Goal: Find specific page/section: Find specific page/section

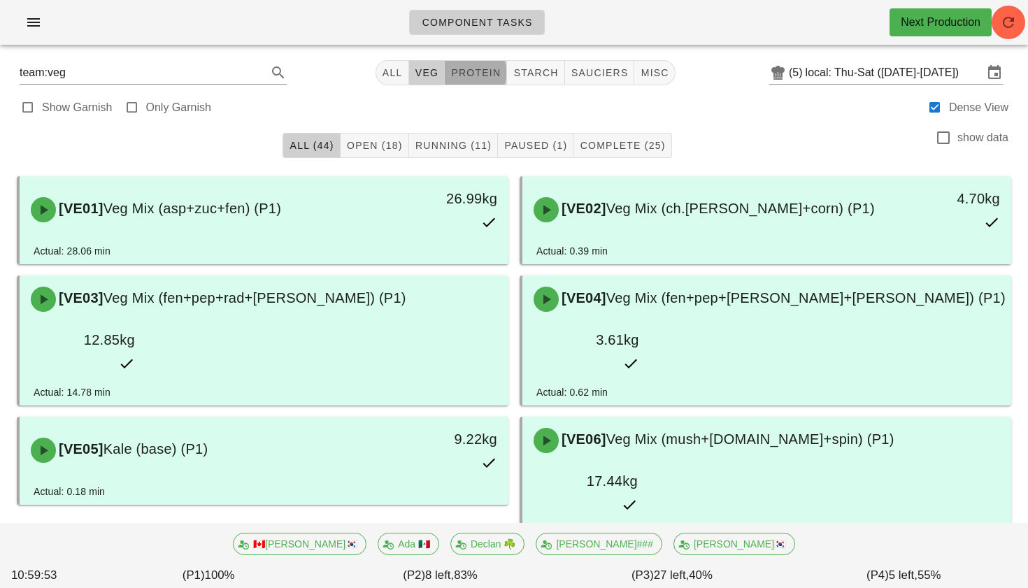
click at [457, 73] on span "protein" at bounding box center [475, 72] width 50 height 11
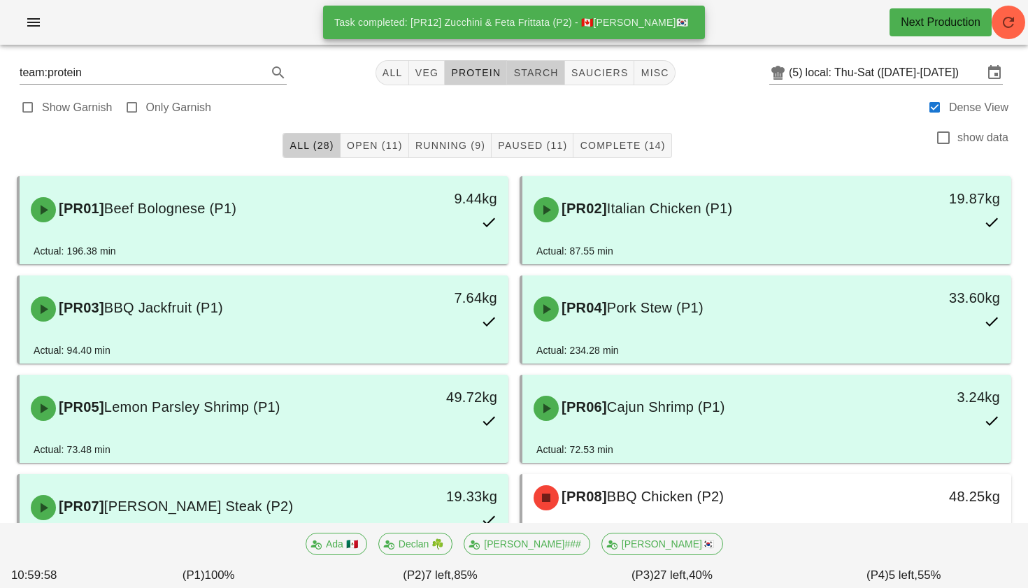
click at [545, 71] on span "starch" at bounding box center [535, 72] width 45 height 11
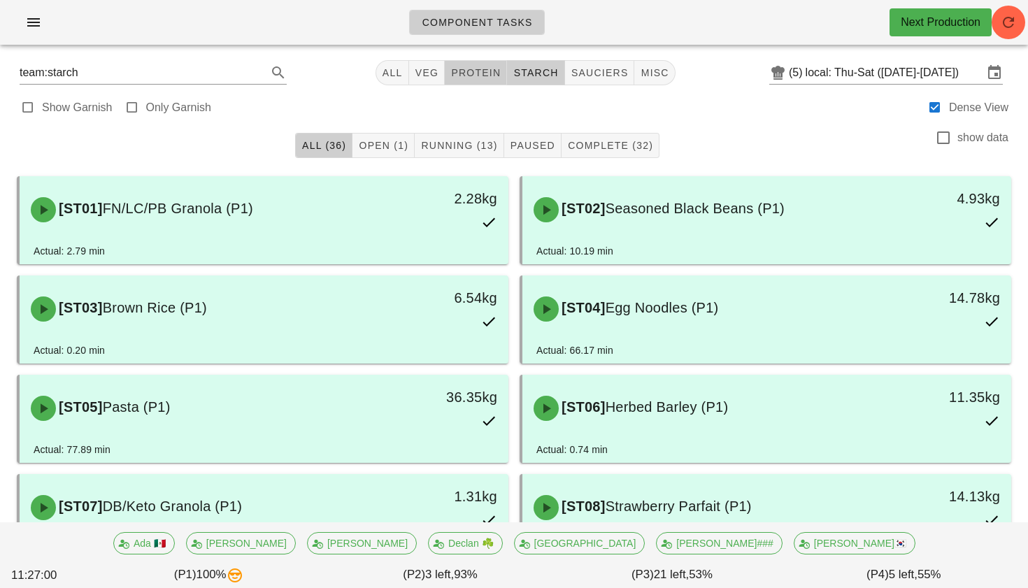
click at [487, 78] on span "protein" at bounding box center [475, 72] width 50 height 11
type input "team:protein"
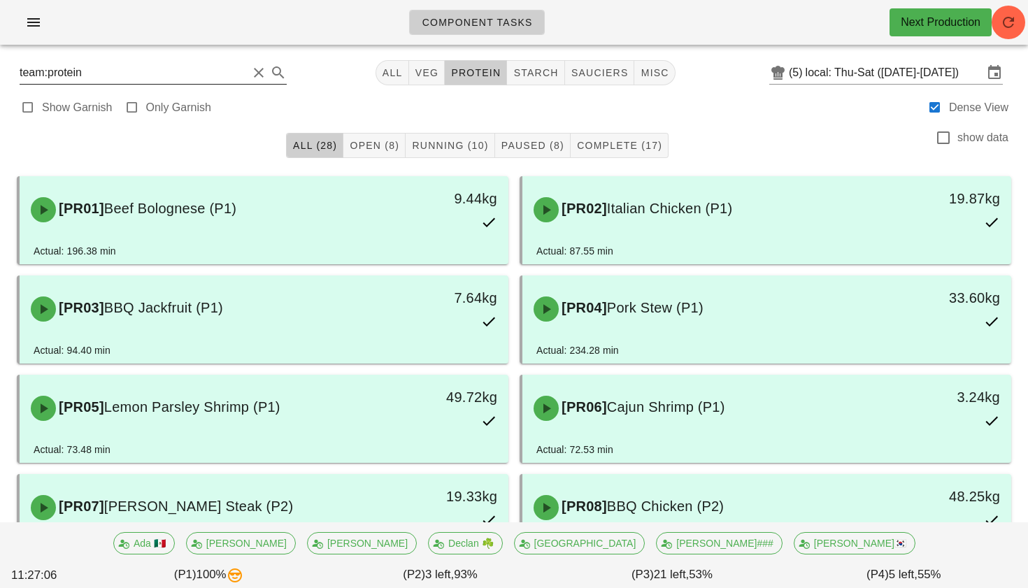
click at [250, 76] on button "Clear Search" at bounding box center [258, 72] width 17 height 17
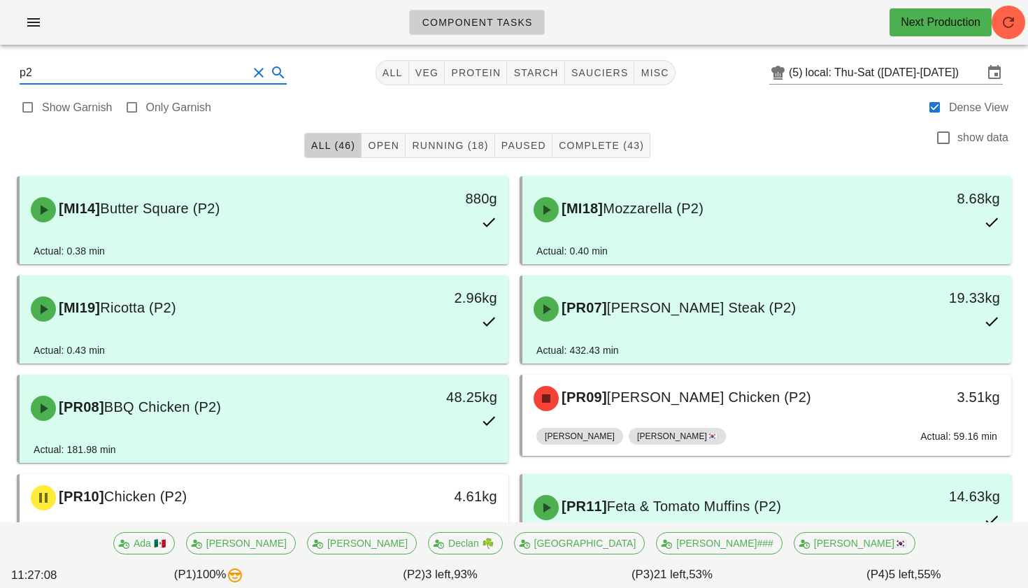
type input "p2"
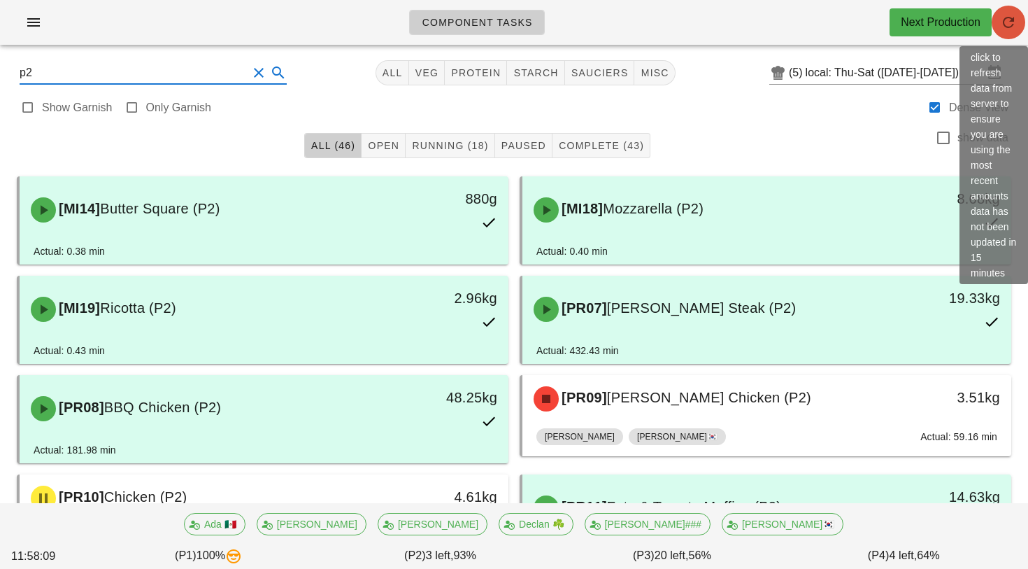
click at [1002, 16] on icon "button" at bounding box center [1008, 22] width 17 height 17
